Goal: Find specific page/section: Find specific page/section

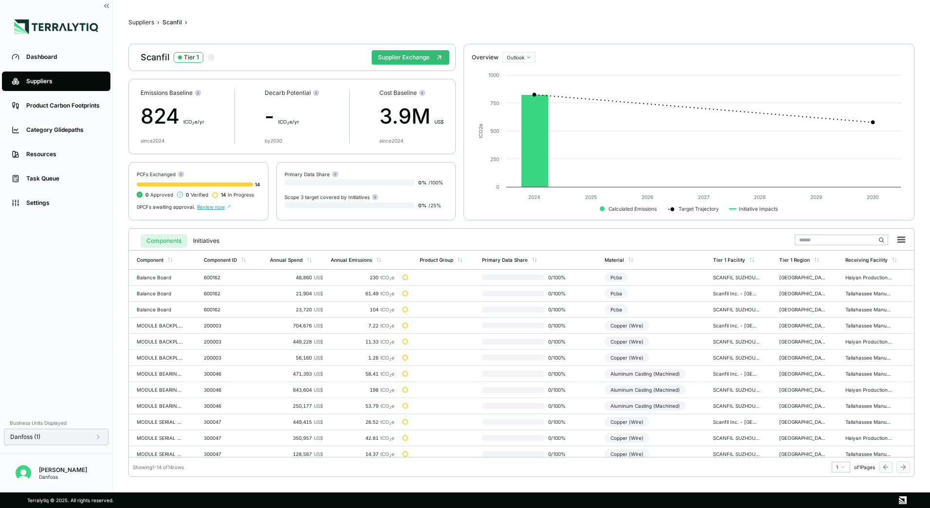
click at [62, 443] on div "Danfoss (1)" at bounding box center [56, 437] width 105 height 17
click at [101, 435] on icon at bounding box center [98, 437] width 8 height 8
click at [1, 336] on div "Dashboard Suppliers Product Carbon Footprints Category Glidepaths Resources Tas…" at bounding box center [56, 229] width 112 height 368
